Goal: Task Accomplishment & Management: Manage account settings

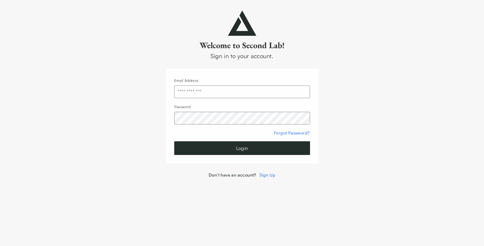
click at [256, 93] on input "text" at bounding box center [242, 92] width 136 height 13
type input "**********"
click at [242, 148] on button "Login" at bounding box center [242, 148] width 136 height 14
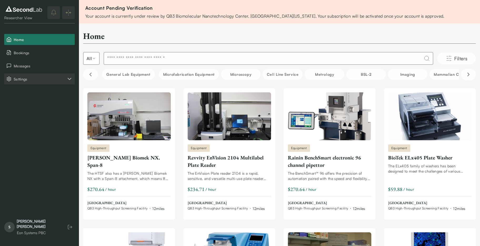
click at [71, 78] on icon "Settings" at bounding box center [69, 79] width 3 height 2
click at [173, 9] on div "Account Pending Verification" at bounding box center [264, 8] width 359 height 8
click at [33, 105] on button "Account" at bounding box center [39, 105] width 71 height 11
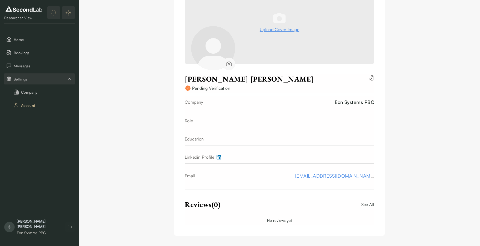
scroll to position [84, 0]
click at [31, 94] on button "Company" at bounding box center [39, 92] width 71 height 11
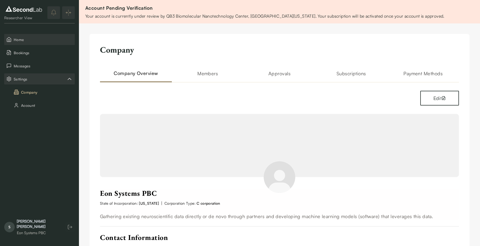
click at [19, 38] on span "Home" at bounding box center [43, 40] width 59 height 6
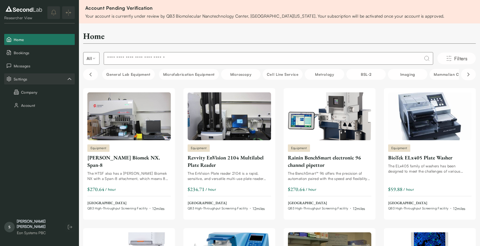
click at [22, 96] on button "Company" at bounding box center [39, 92] width 71 height 11
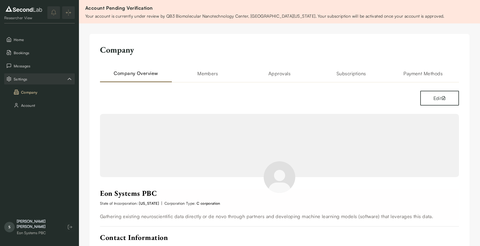
click at [221, 76] on h2 "Members" at bounding box center [208, 76] width 72 height 13
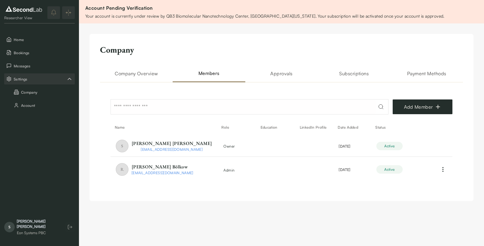
click at [276, 78] on h2 "Approvals" at bounding box center [281, 76] width 73 height 13
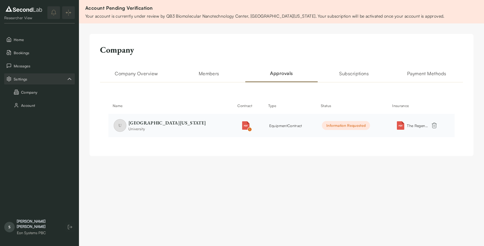
click at [334, 126] on div "Information Requested" at bounding box center [346, 125] width 48 height 9
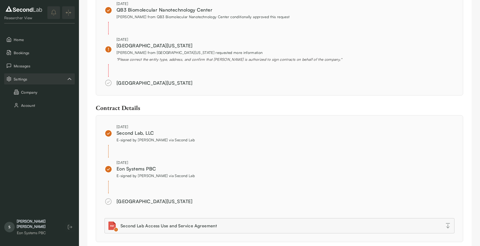
scroll to position [490, 0]
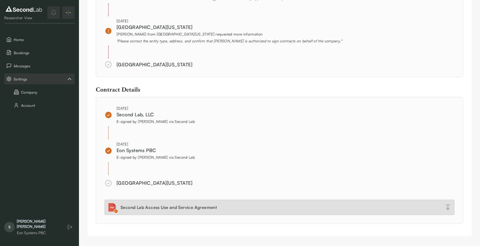
click at [198, 209] on div "Second Lab Access Use and Service Agreement" at bounding box center [169, 207] width 96 height 6
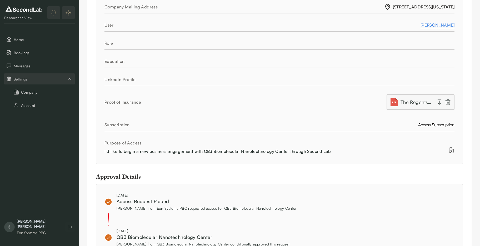
scroll to position [213, 0]
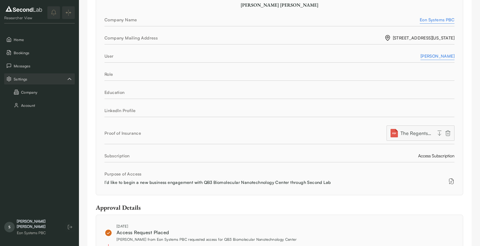
click at [426, 157] on div "Subscription Access Subscription" at bounding box center [279, 158] width 350 height 10
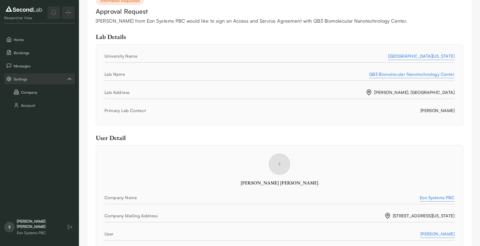
scroll to position [0, 0]
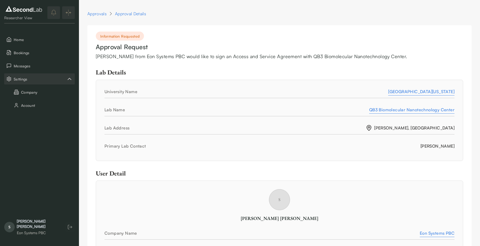
click at [121, 14] on div "Approval Details" at bounding box center [130, 14] width 31 height 6
click at [99, 11] on link "Approvals" at bounding box center [96, 14] width 19 height 6
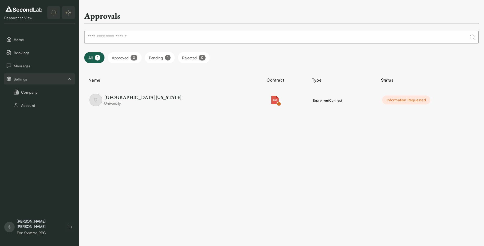
click at [161, 55] on button "Pending 1" at bounding box center [160, 57] width 30 height 11
click at [49, 50] on span "Bookings" at bounding box center [43, 53] width 59 height 6
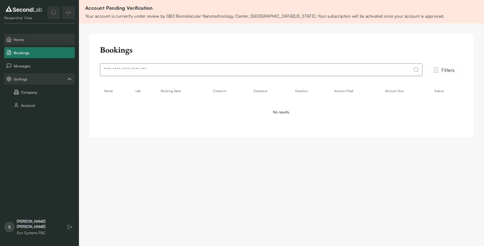
click at [48, 43] on button "Home" at bounding box center [39, 39] width 71 height 11
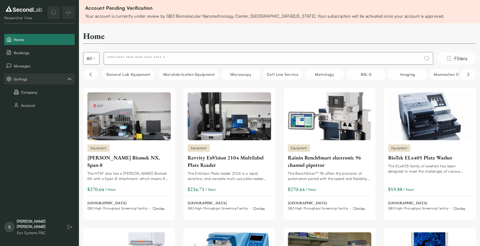
click at [32, 89] on button "Company" at bounding box center [39, 92] width 71 height 11
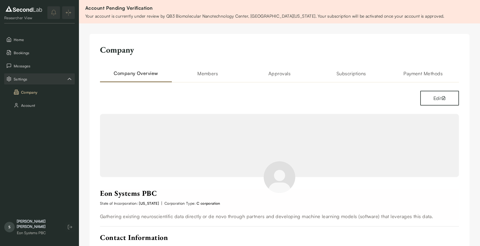
click at [347, 69] on div "Company Company Overview Members Approvals Subscriptions Payment Methods Edit E…" at bounding box center [279, 192] width 380 height 316
click at [349, 75] on h2 "Subscriptions" at bounding box center [351, 76] width 72 height 13
